Goal: Task Accomplishment & Management: Manage account settings

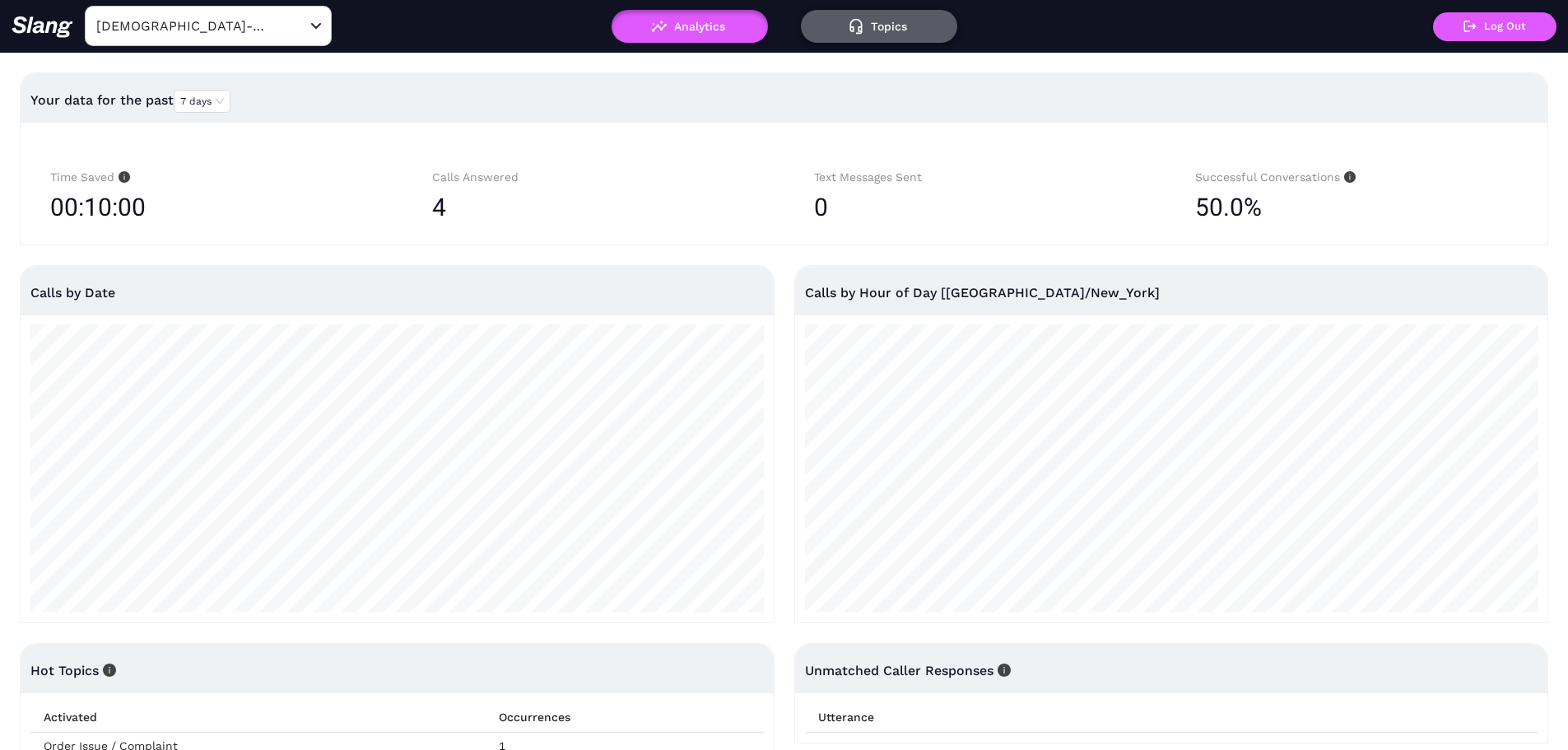
click at [882, 33] on button "Topics" at bounding box center [878, 26] width 156 height 33
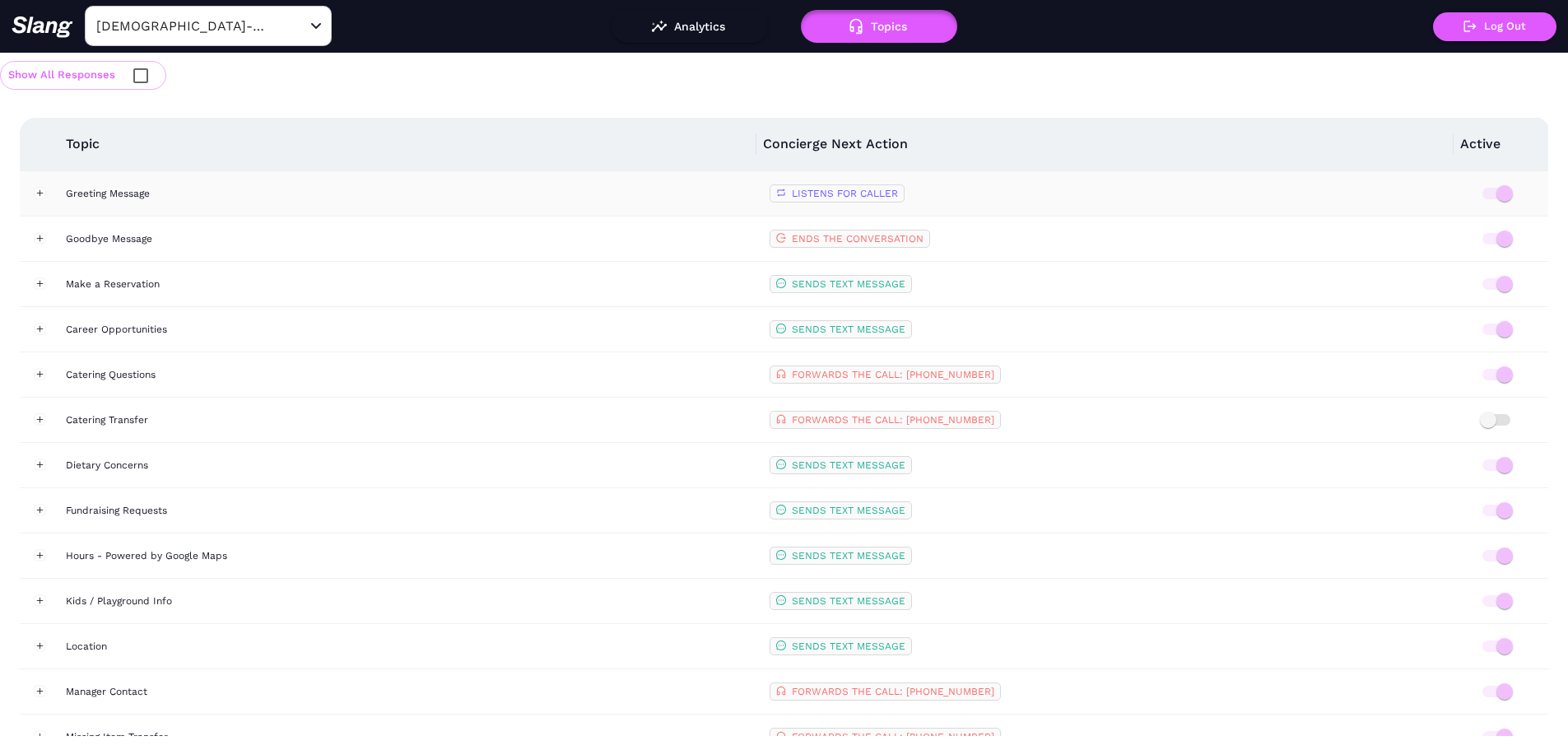
click at [186, 193] on div "Greeting Message" at bounding box center [411, 194] width 691 height 17
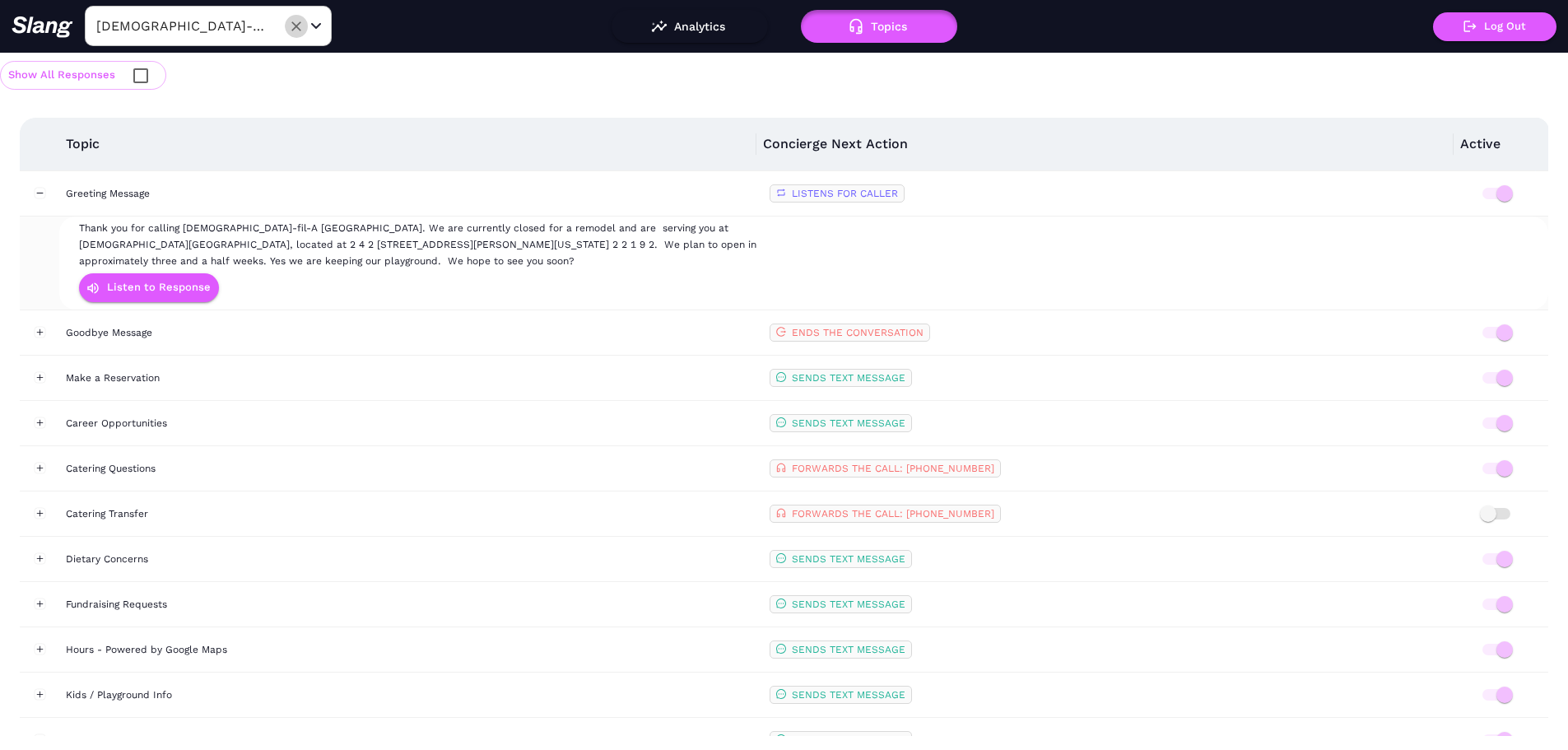
click at [286, 31] on button "Clear" at bounding box center [296, 26] width 23 height 23
click at [309, 27] on div "Open" at bounding box center [316, 26] width 17 height 17
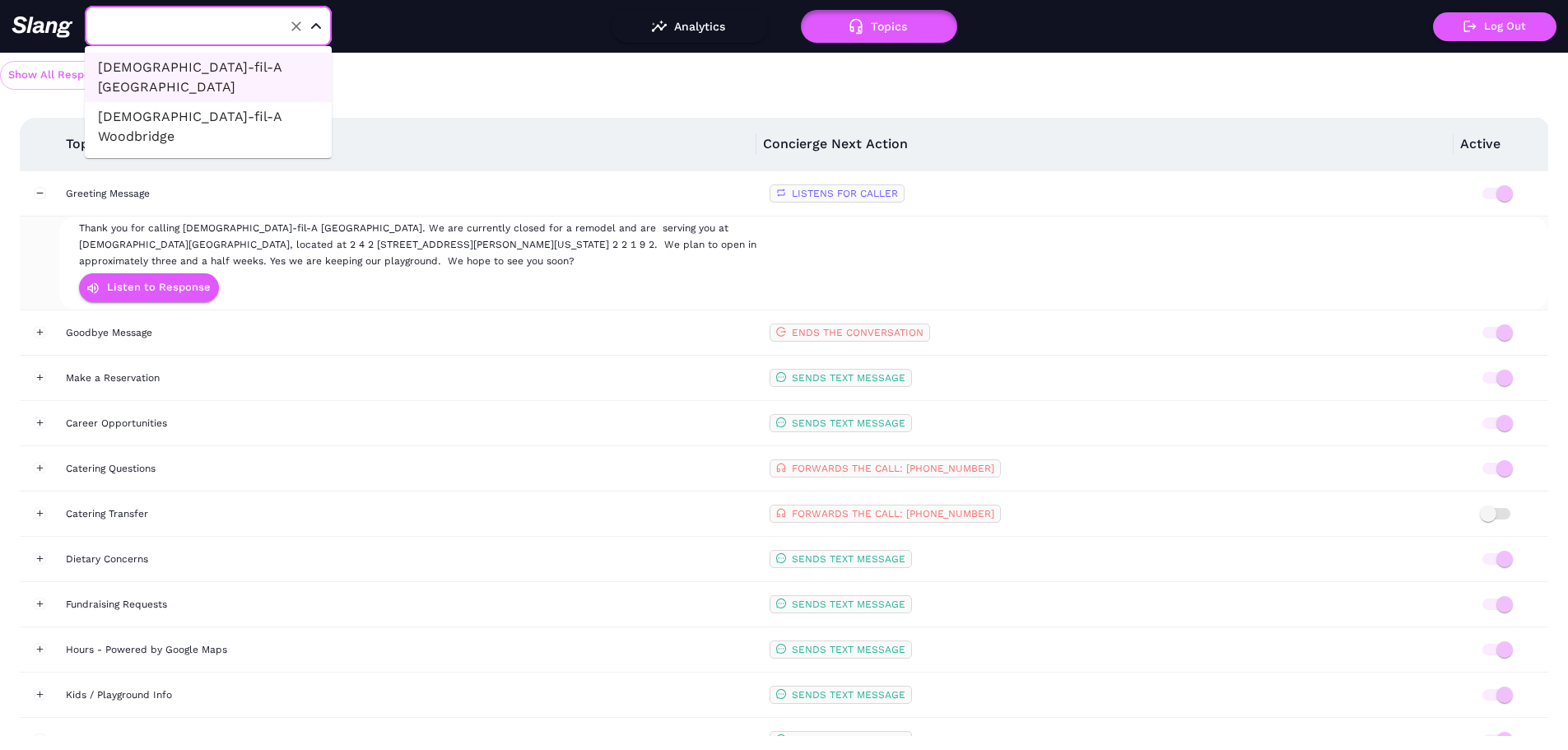
click at [240, 102] on li "[DEMOGRAPHIC_DATA]-fil-A Woodbridge" at bounding box center [209, 126] width 247 height 50
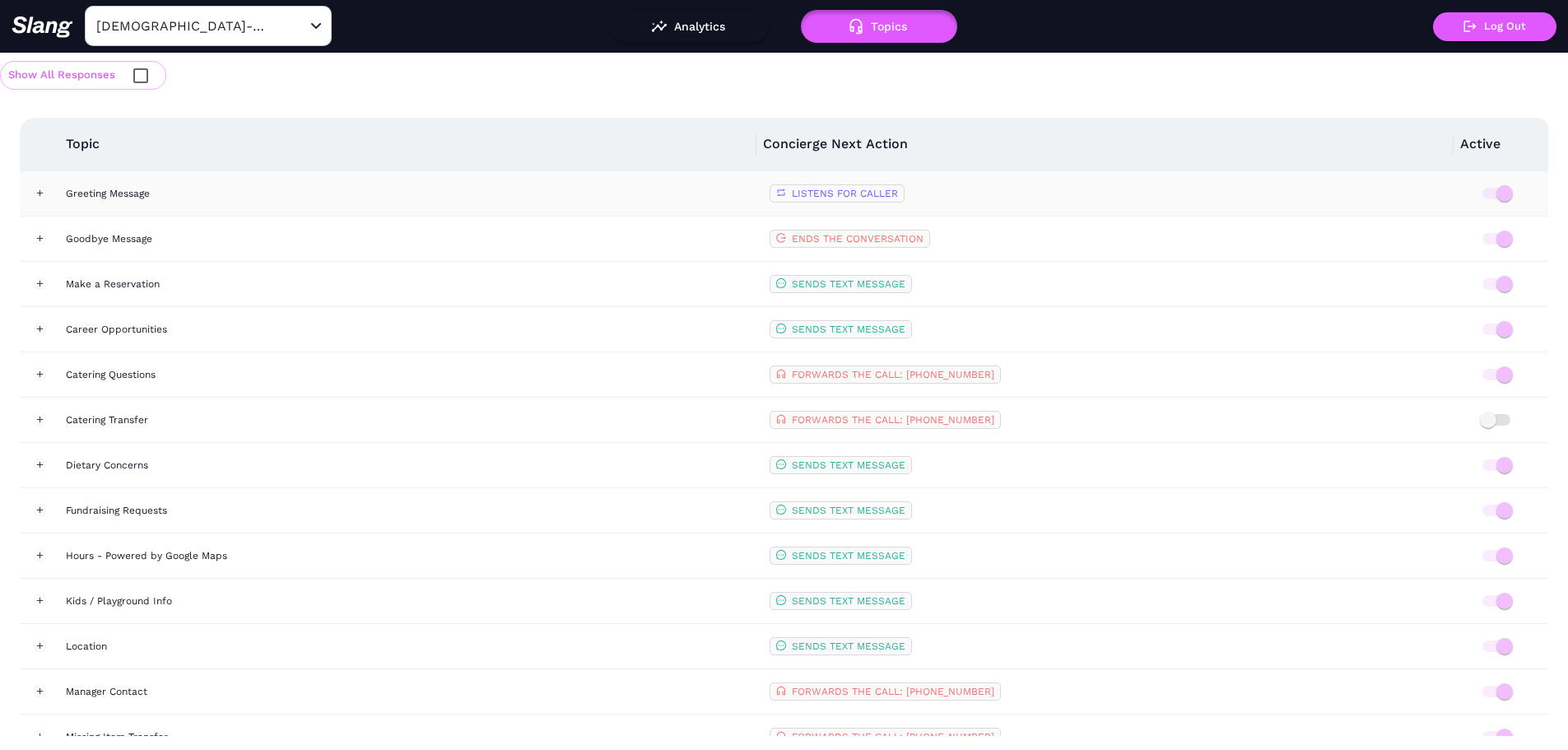
click at [213, 193] on div "Greeting Message" at bounding box center [411, 194] width 691 height 17
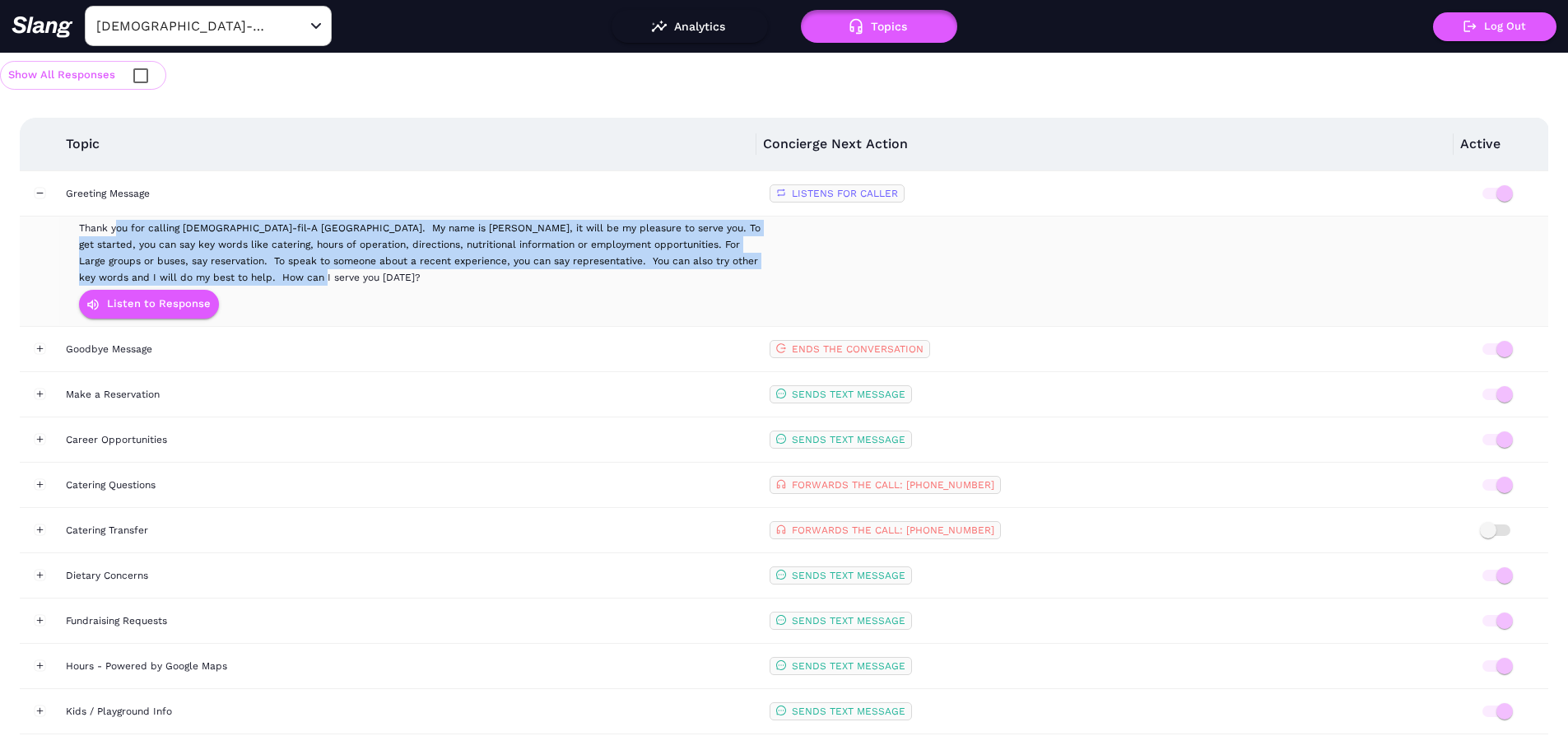
drag, startPoint x: 286, startPoint y: 278, endPoint x: 77, endPoint y: 227, distance: 215.1
click at [77, 227] on td "Thank you for calling [DEMOGRAPHIC_DATA]-fil-A [GEOGRAPHIC_DATA]. My name is [P…" at bounding box center [423, 271] width 696 height 110
copy span "Thank you for calling [DEMOGRAPHIC_DATA]-fil-A [GEOGRAPHIC_DATA]. My name is [P…"
click at [878, 35] on button "Topics" at bounding box center [878, 26] width 156 height 33
drag, startPoint x: 153, startPoint y: 298, endPoint x: 184, endPoint y: 243, distance: 63.1
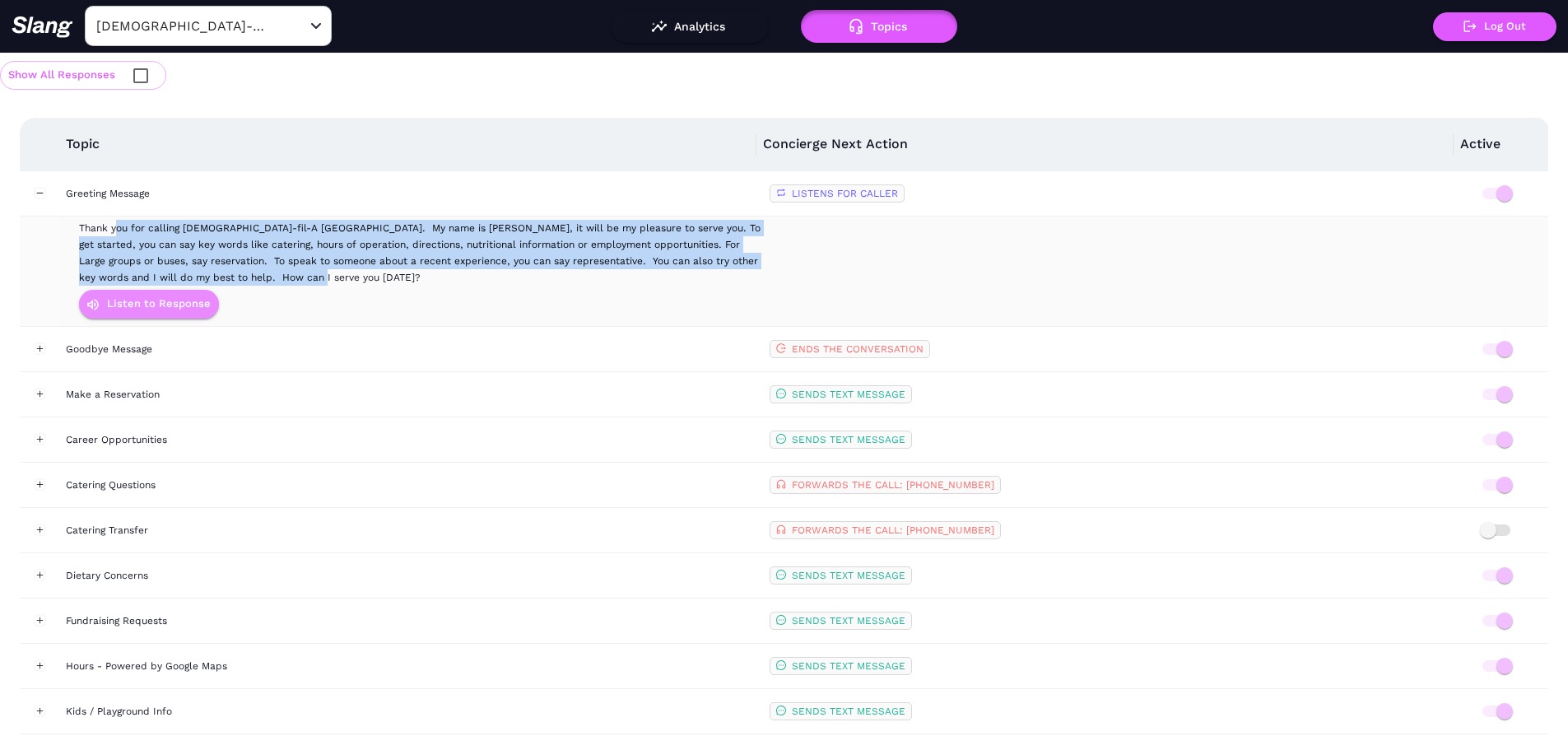
click at [184, 243] on div "Thank you for calling [DEMOGRAPHIC_DATA]-fil-A [GEOGRAPHIC_DATA]. My name is [P…" at bounding box center [423, 272] width 689 height 103
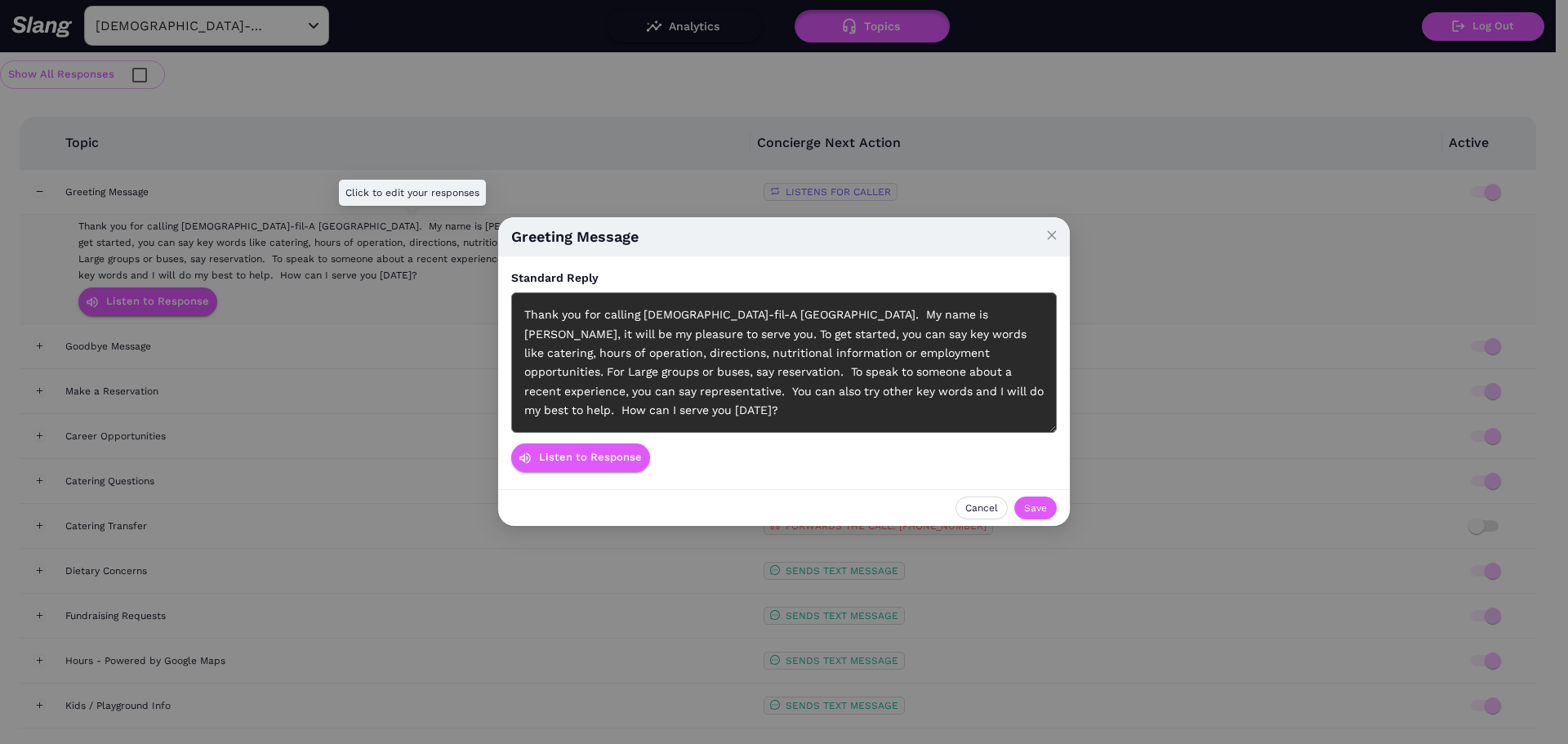
click at [183, 241] on div "Greeting Message Standard Reply Thank you for calling [DEMOGRAPHIC_DATA]-fil-A …" at bounding box center [784, 372] width 1568 height 744
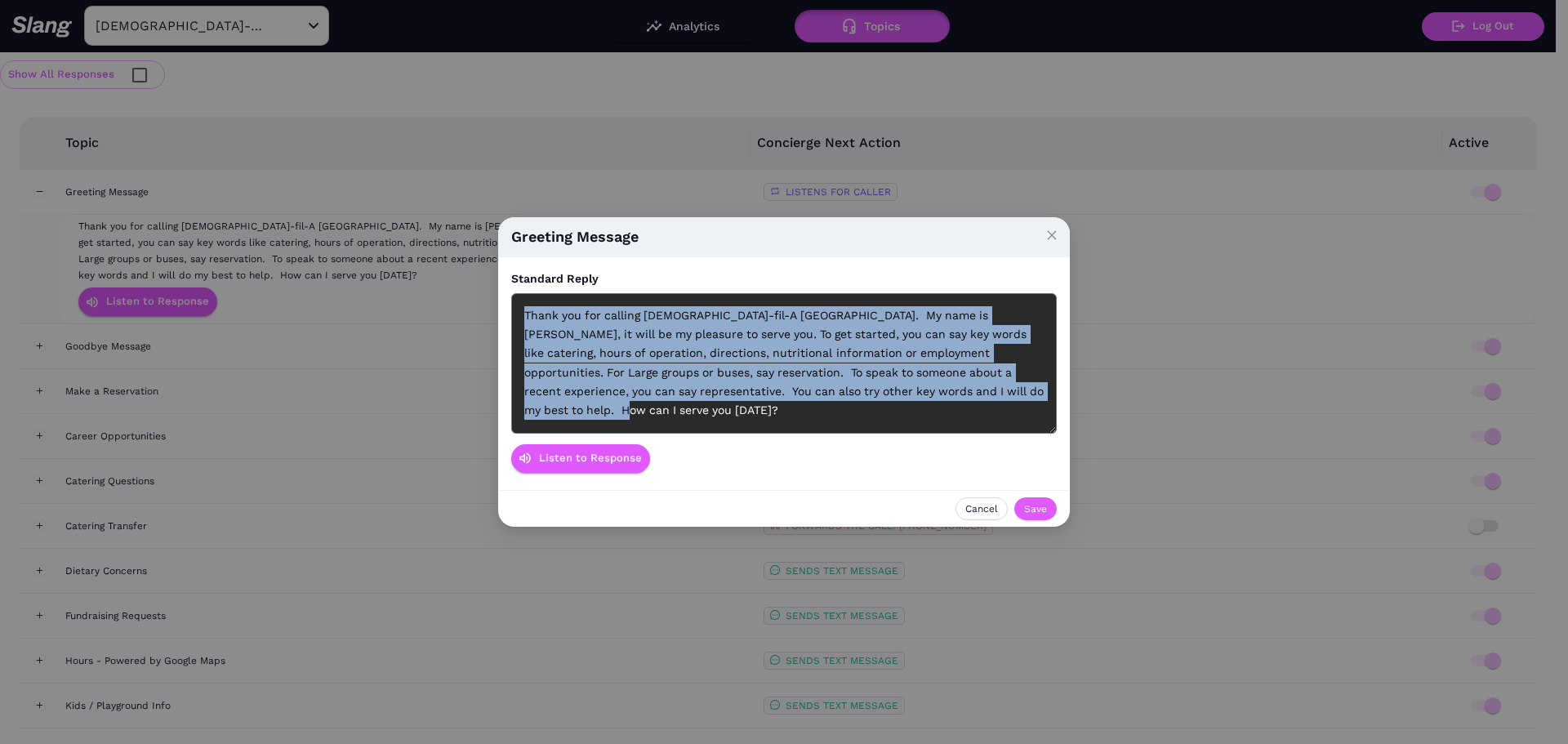
drag, startPoint x: 1038, startPoint y: 407, endPoint x: 521, endPoint y: 317, distance: 524.8
click at [521, 317] on div "Thank you for calling [DEMOGRAPHIC_DATA]-fil-A [GEOGRAPHIC_DATA]. My name is [P…" at bounding box center [783, 363] width 545 height 140
copy div "Thank you for calling [DEMOGRAPHIC_DATA]-fil-A [GEOGRAPHIC_DATA]. My name is [P…"
click at [994, 501] on span "Cancel" at bounding box center [981, 509] width 33 height 17
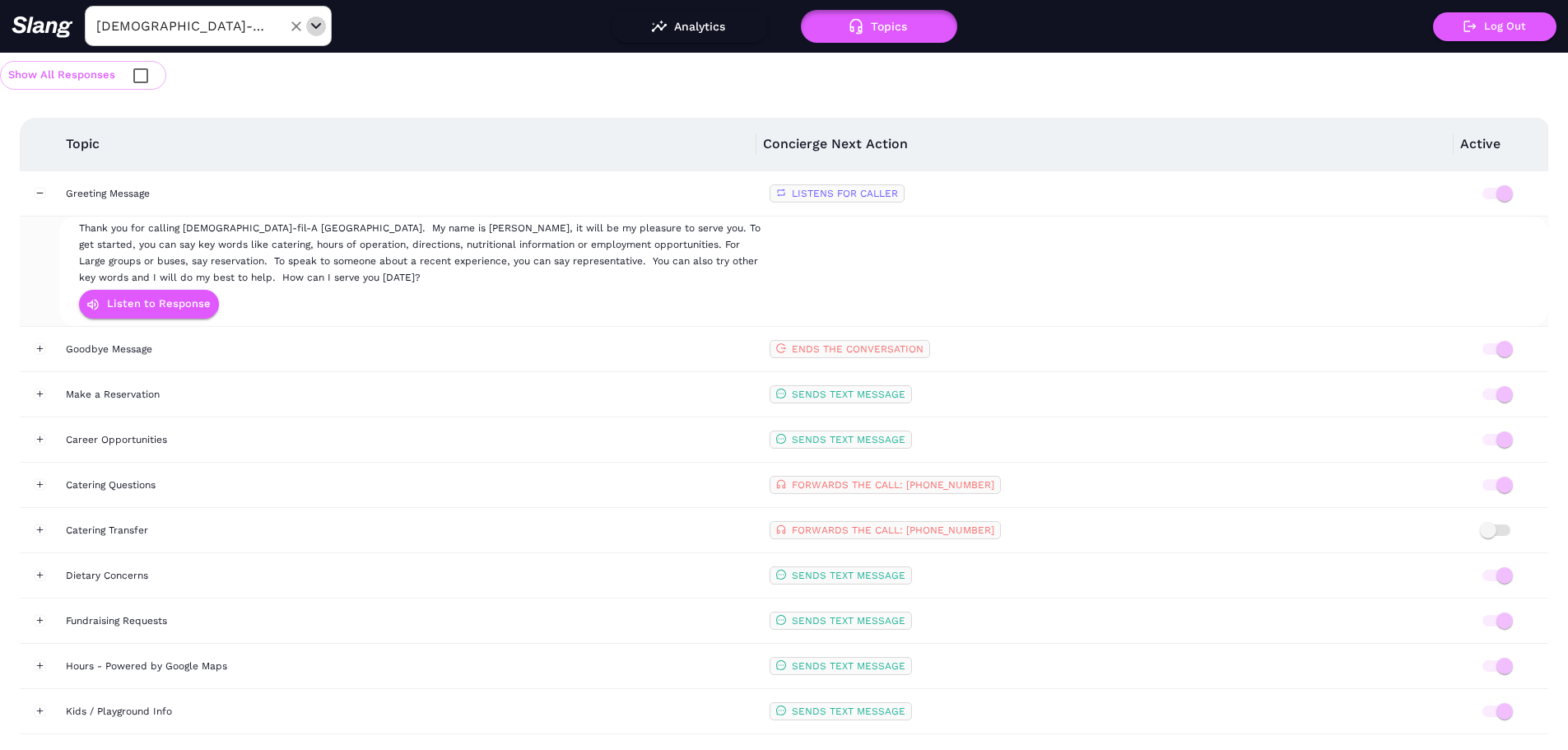
click at [308, 33] on div "Open" at bounding box center [316, 26] width 17 height 17
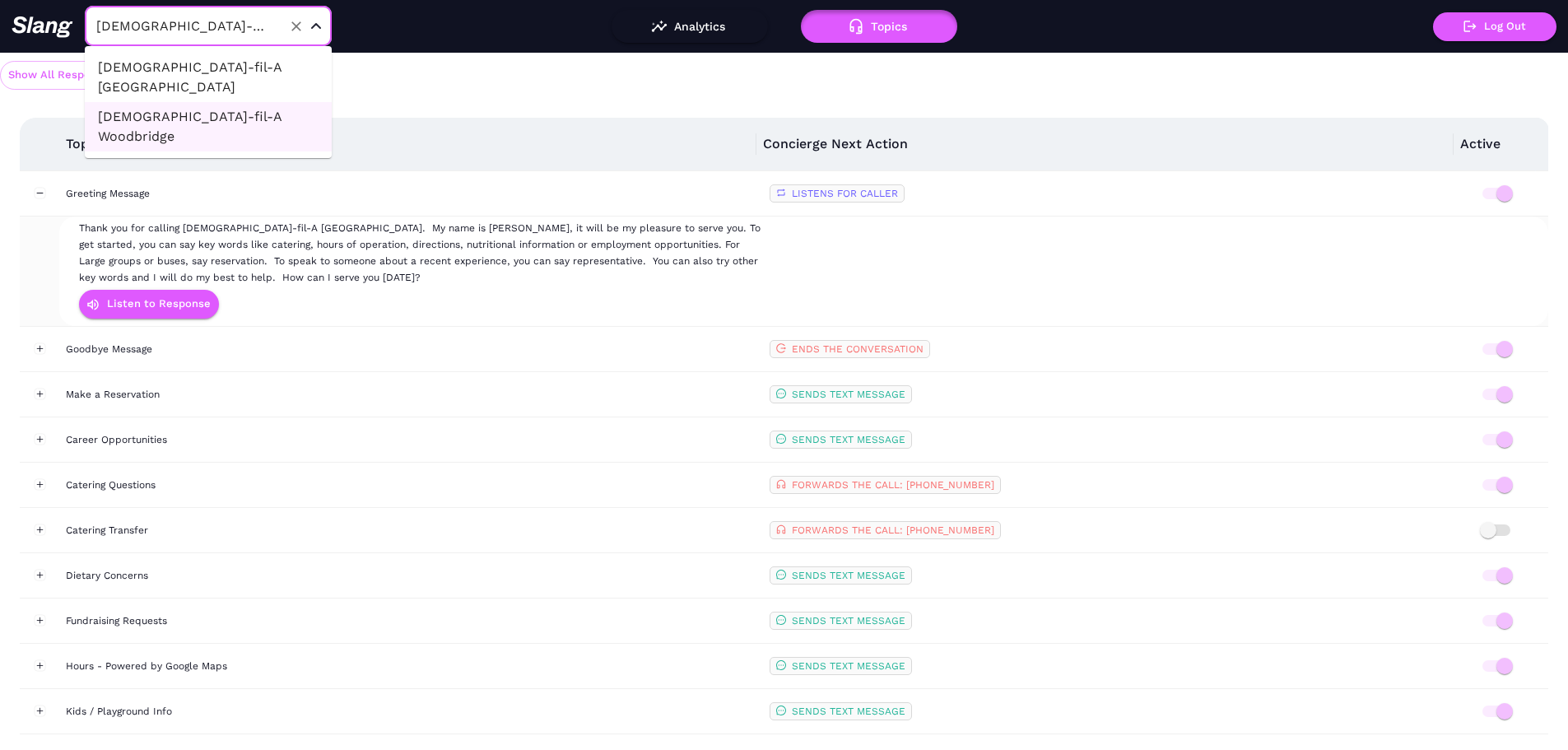
click at [256, 75] on li "[DEMOGRAPHIC_DATA]-fil-A [GEOGRAPHIC_DATA]" at bounding box center [209, 77] width 247 height 50
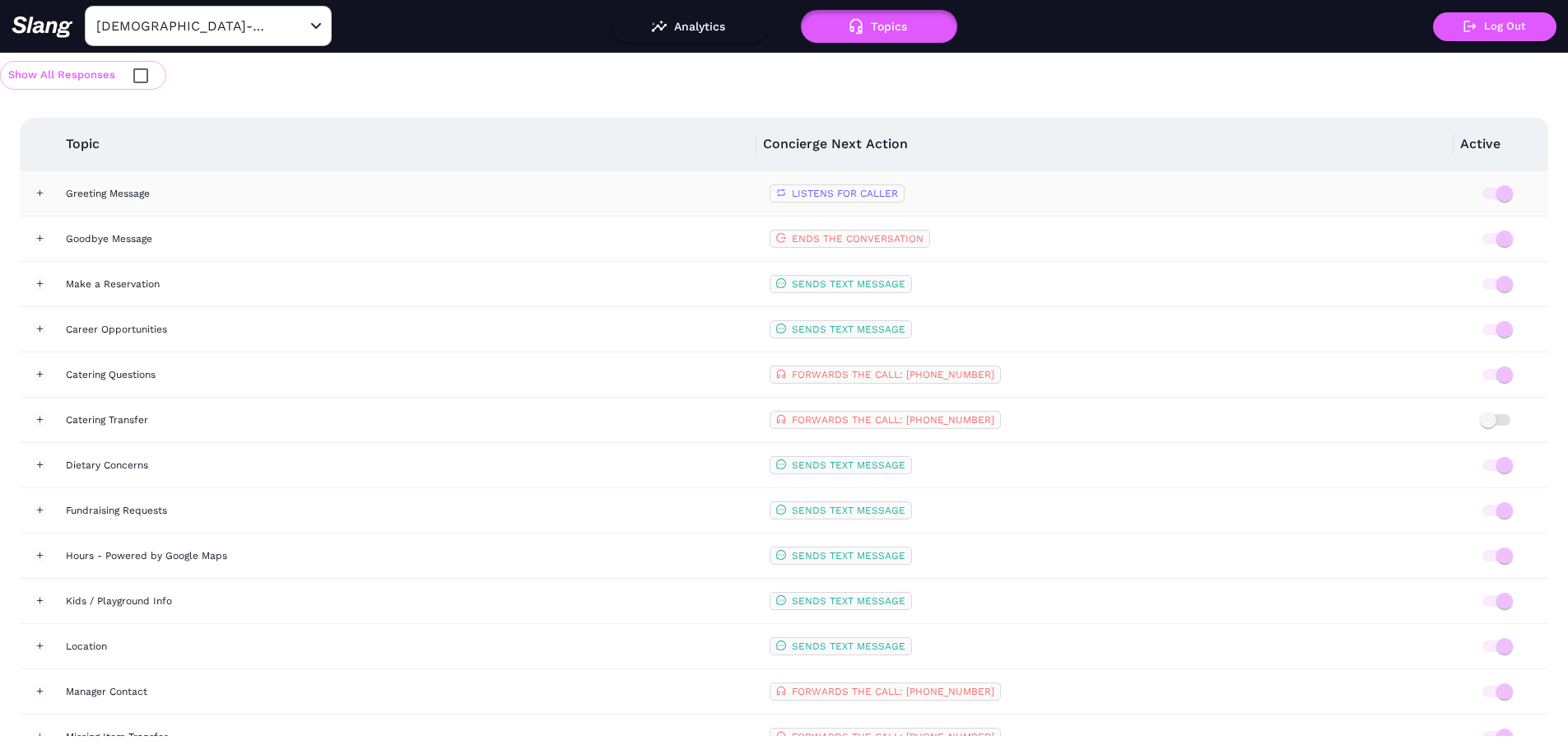
click at [161, 196] on div "Greeting Message" at bounding box center [411, 194] width 691 height 17
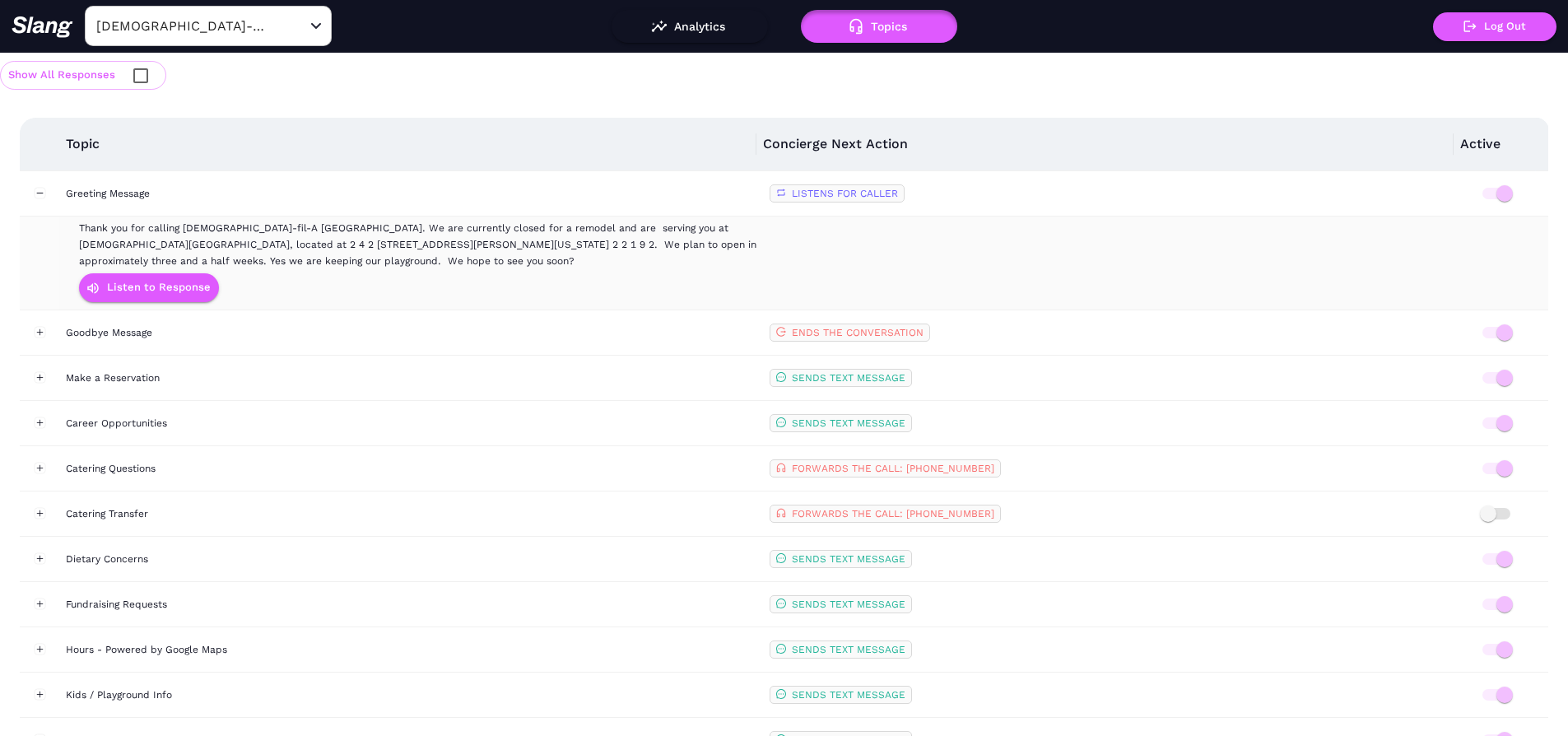
click at [310, 257] on div "Thank you for calling [DEMOGRAPHIC_DATA]-fil-A [GEOGRAPHIC_DATA]. We are curren…" at bounding box center [423, 244] width 689 height 50
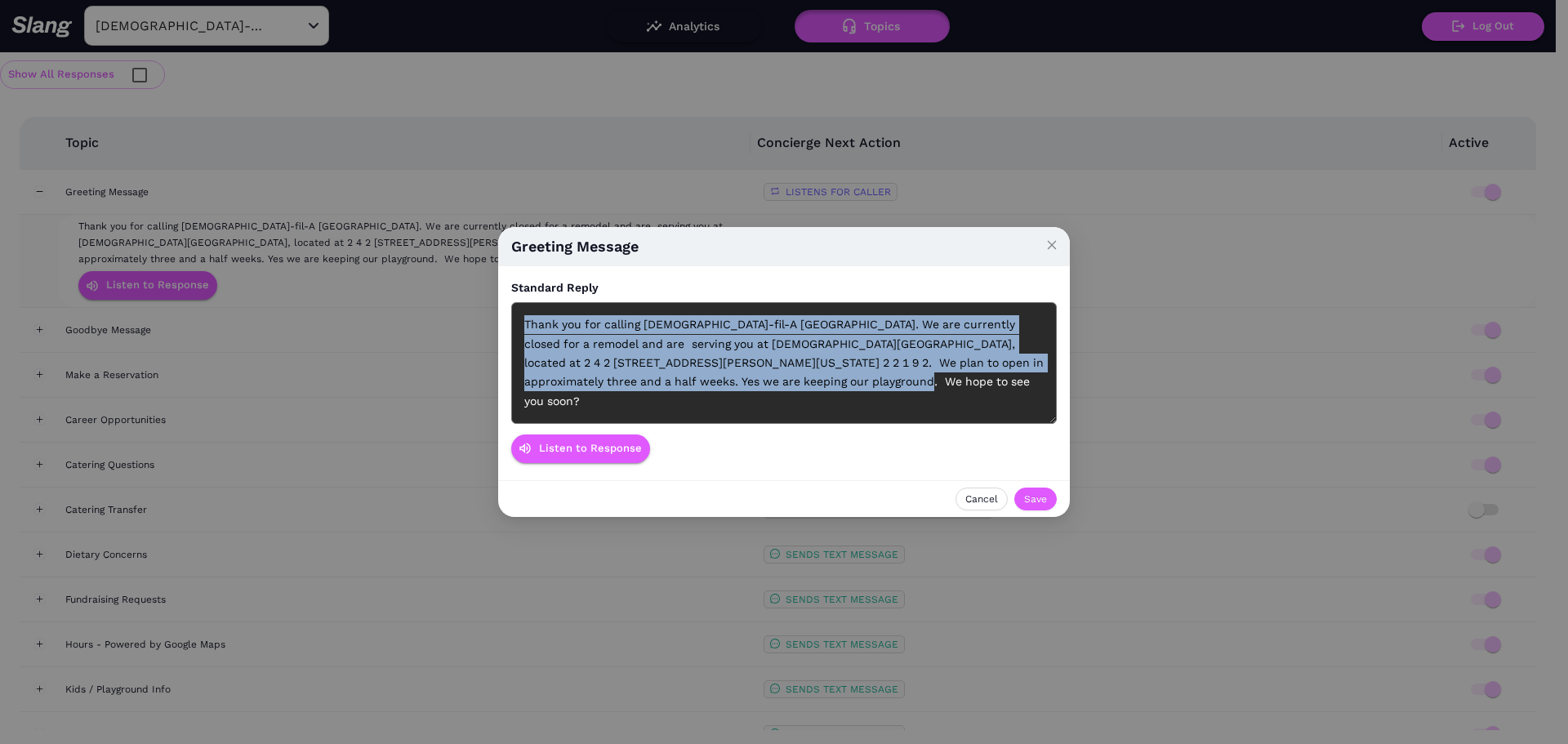
drag, startPoint x: 856, startPoint y: 397, endPoint x: 509, endPoint y: 312, distance: 357.3
click at [509, 312] on div "Standard Reply Thank you for calling [DEMOGRAPHIC_DATA]-fil-A [GEOGRAPHIC_DATA]…" at bounding box center [783, 373] width 571 height 214
paste div
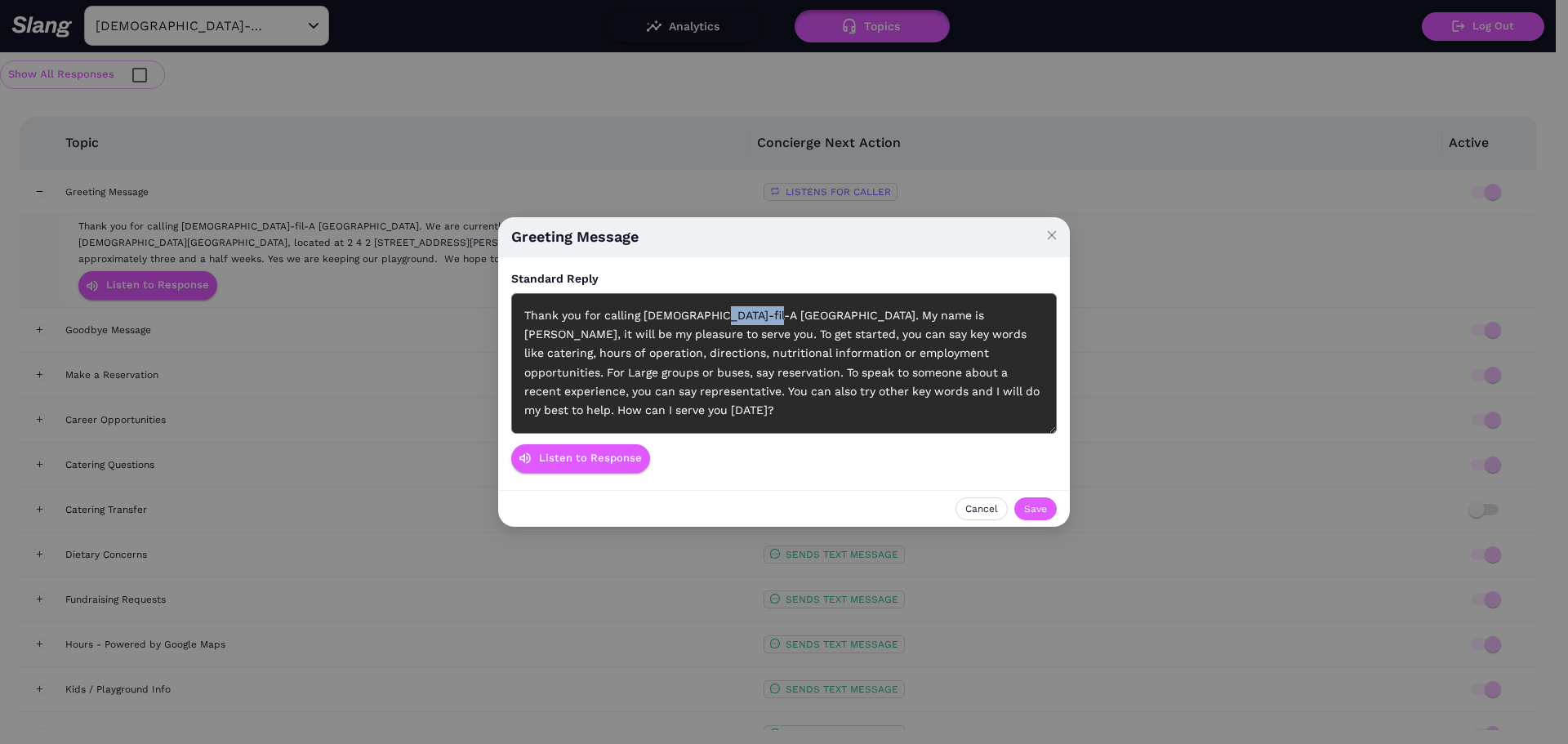
drag, startPoint x: 773, startPoint y: 323, endPoint x: 708, endPoint y: 321, distance: 65.0
click at [708, 321] on div "Thank you for calling [DEMOGRAPHIC_DATA]-fil-A [GEOGRAPHIC_DATA]. My name is [P…" at bounding box center [783, 363] width 545 height 140
click at [1038, 503] on span "Save" at bounding box center [1035, 509] width 23 height 17
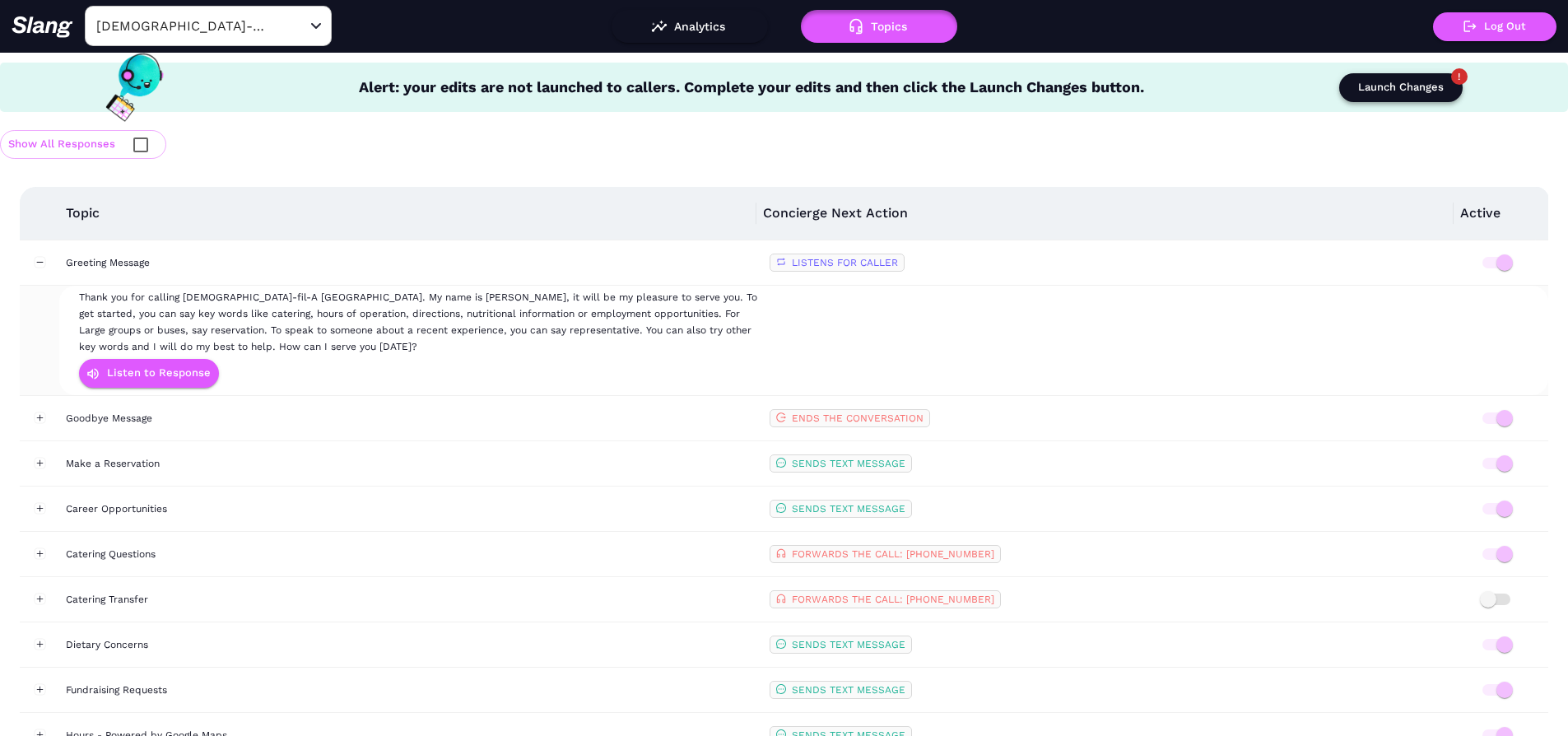
click at [1380, 85] on div "Launch Changes" at bounding box center [1400, 88] width 85 height 19
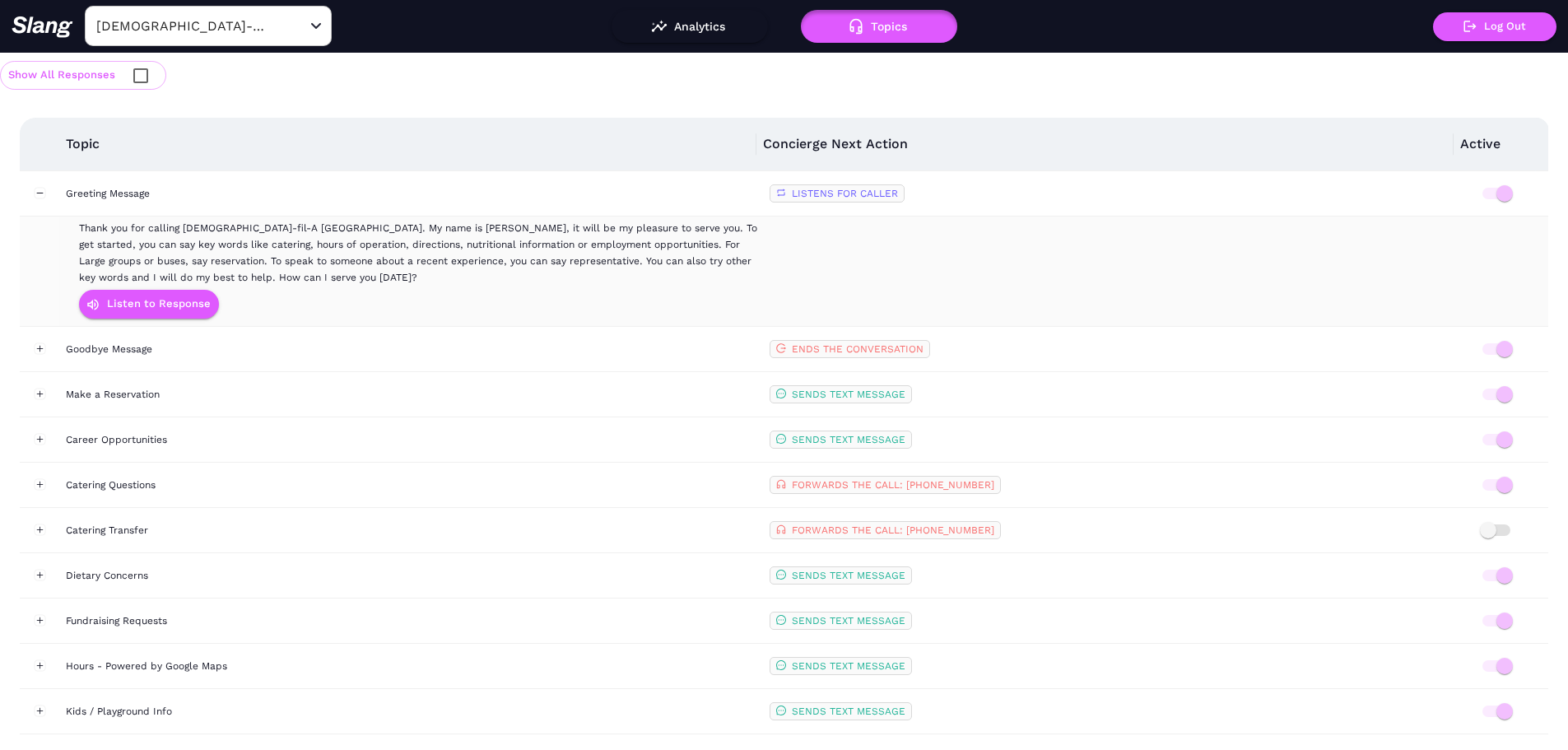
click at [315, 221] on div "Thank you for calling [DEMOGRAPHIC_DATA]-fil-A [GEOGRAPHIC_DATA]. My name is [P…" at bounding box center [423, 253] width 689 height 66
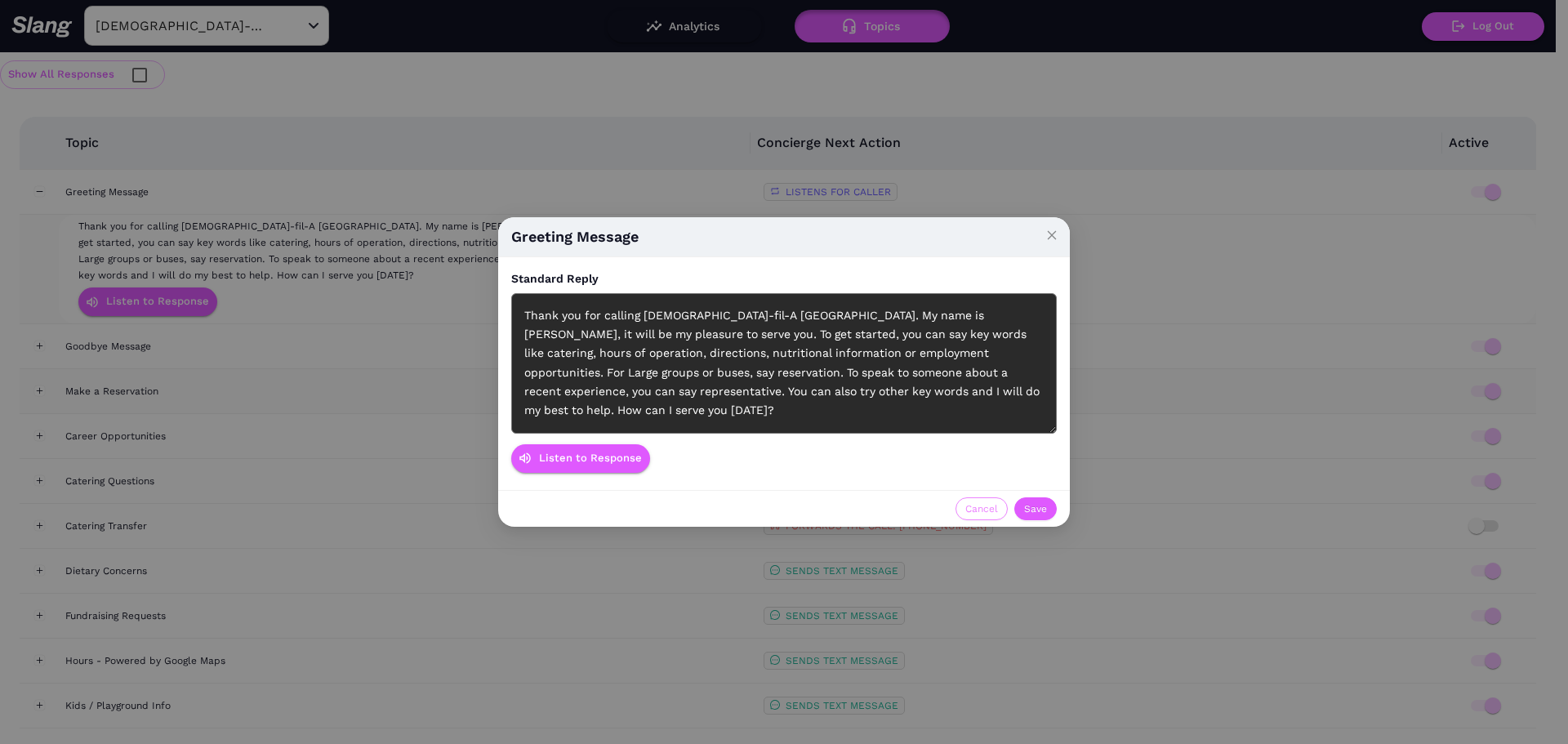
click at [976, 501] on span "Cancel" at bounding box center [981, 509] width 33 height 17
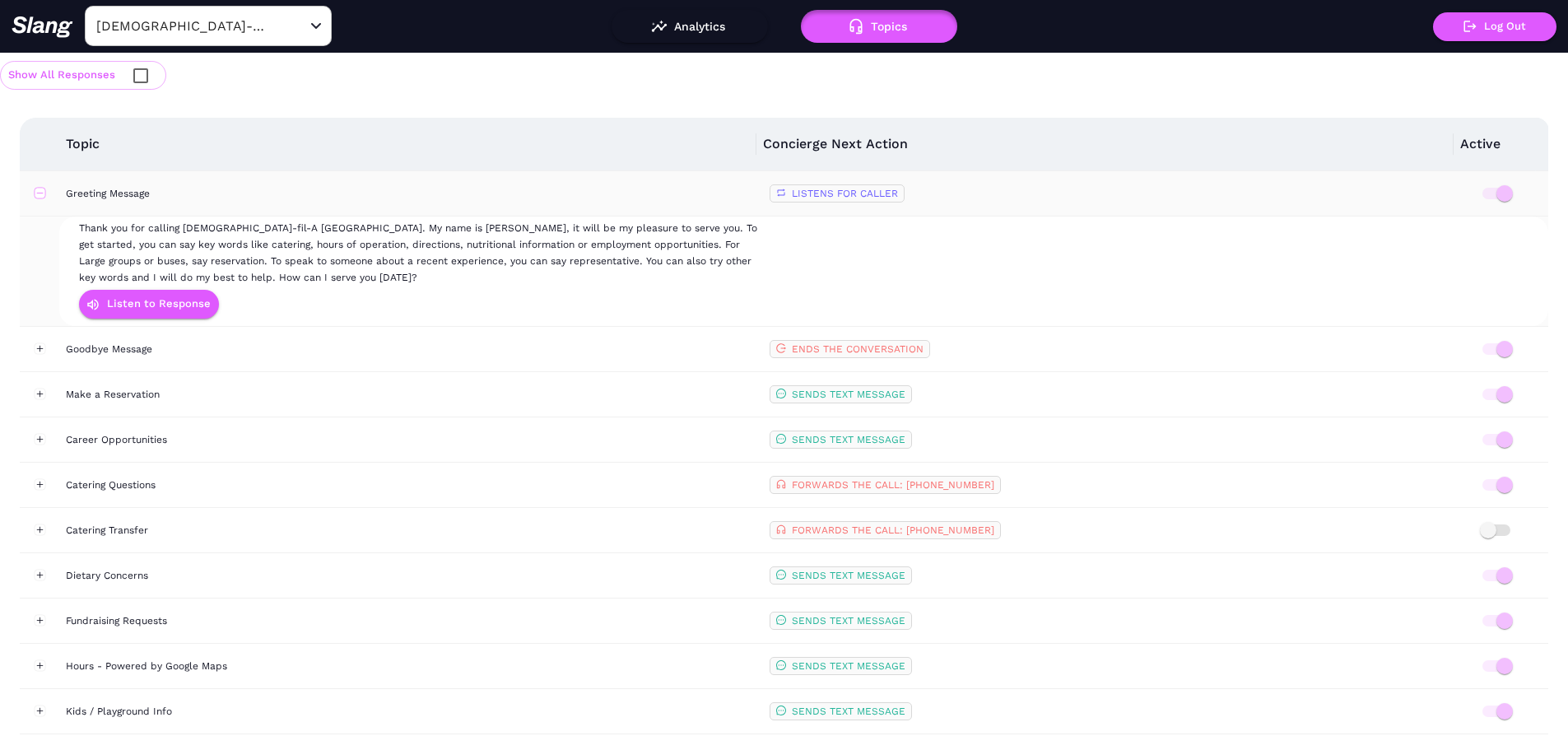
click at [42, 194] on button "Collapse row" at bounding box center [39, 193] width 11 height 11
